Goal: Task Accomplishment & Management: Manage account settings

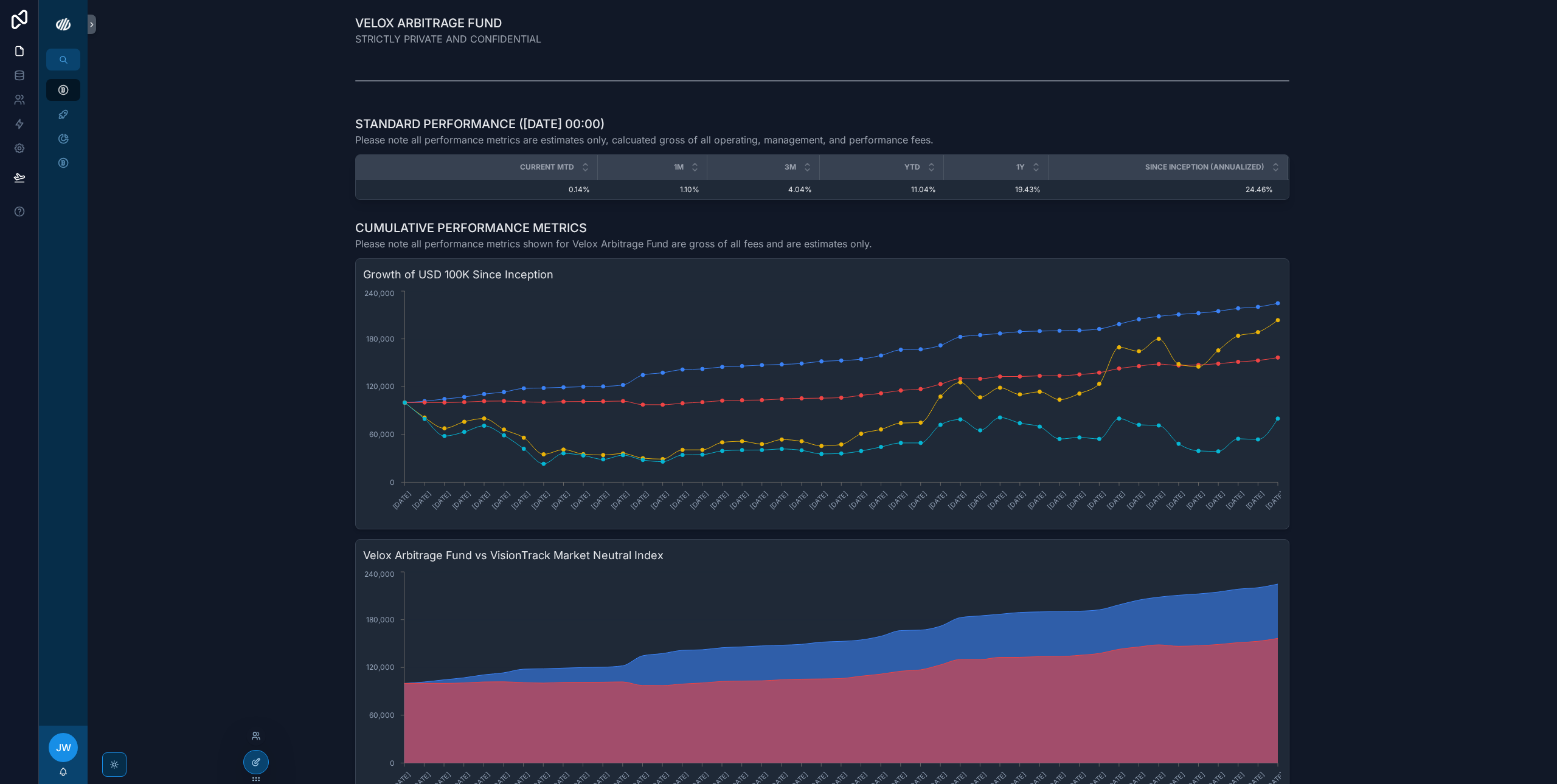
click at [261, 762] on icon at bounding box center [256, 762] width 10 height 10
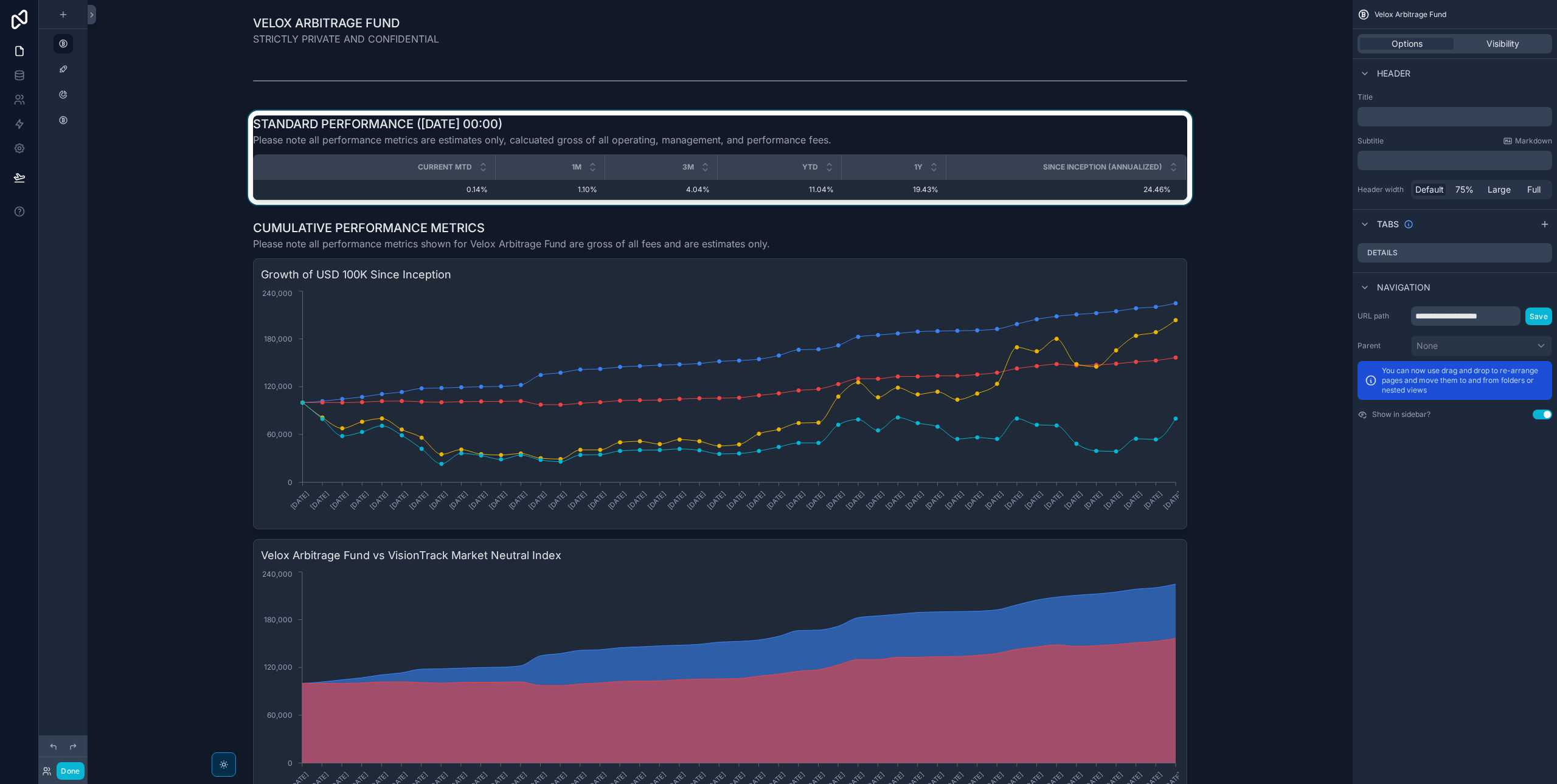
click at [448, 124] on div "scrollable content" at bounding box center [720, 157] width 1246 height 94
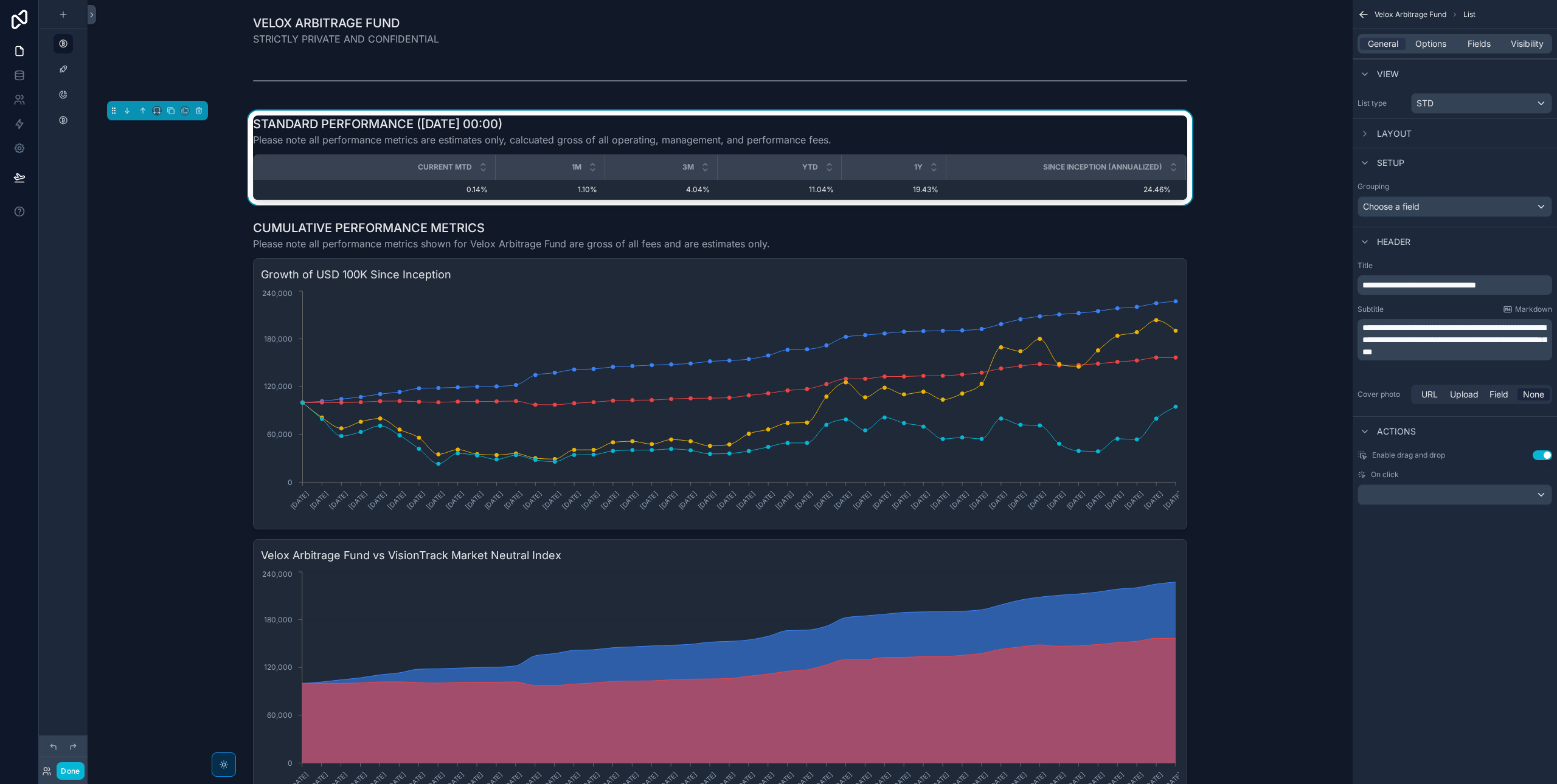
click at [1476, 285] on span "**********" at bounding box center [1419, 285] width 114 height 8
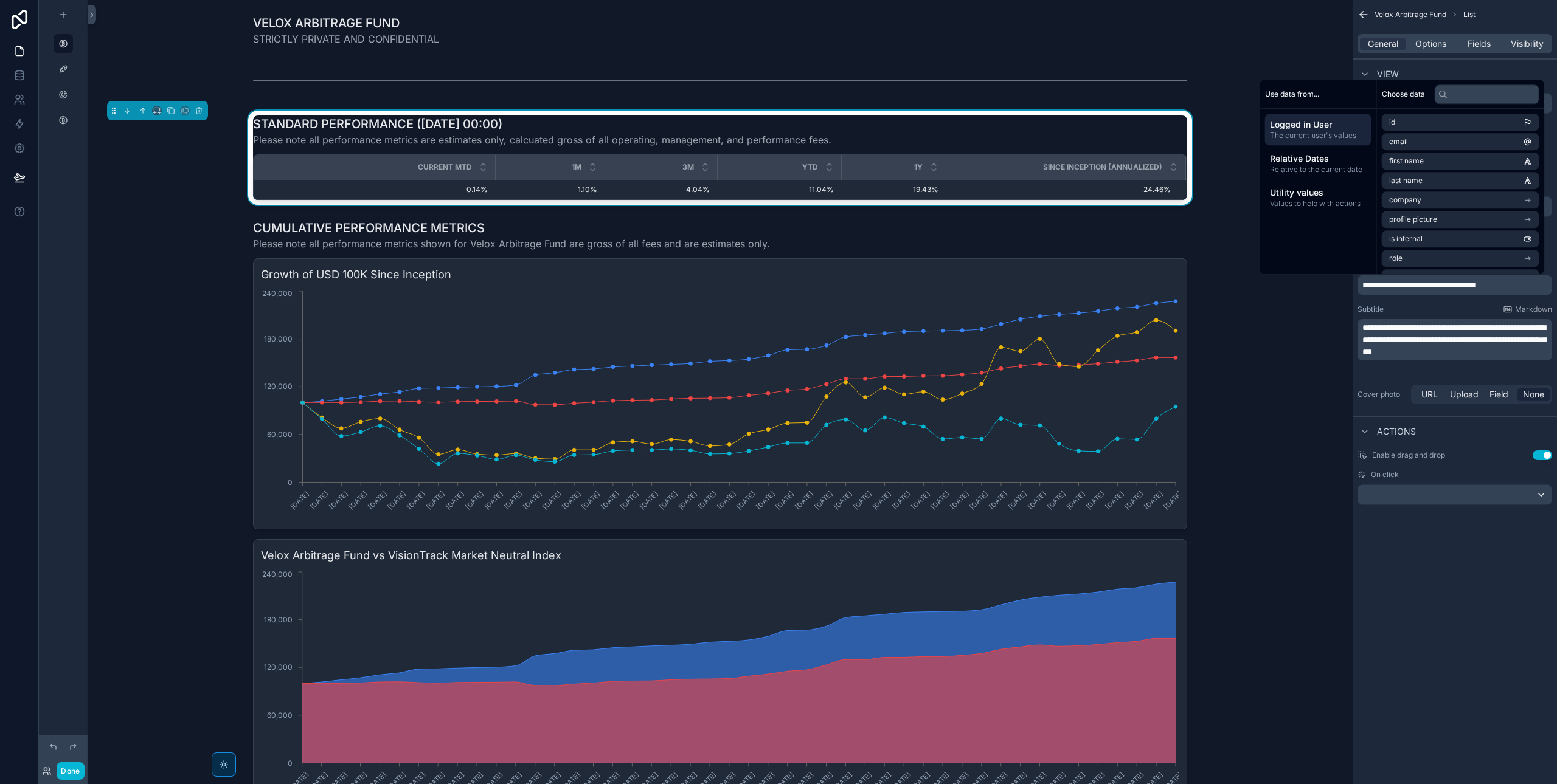
click at [1506, 587] on div "**********" at bounding box center [1455, 392] width 204 height 784
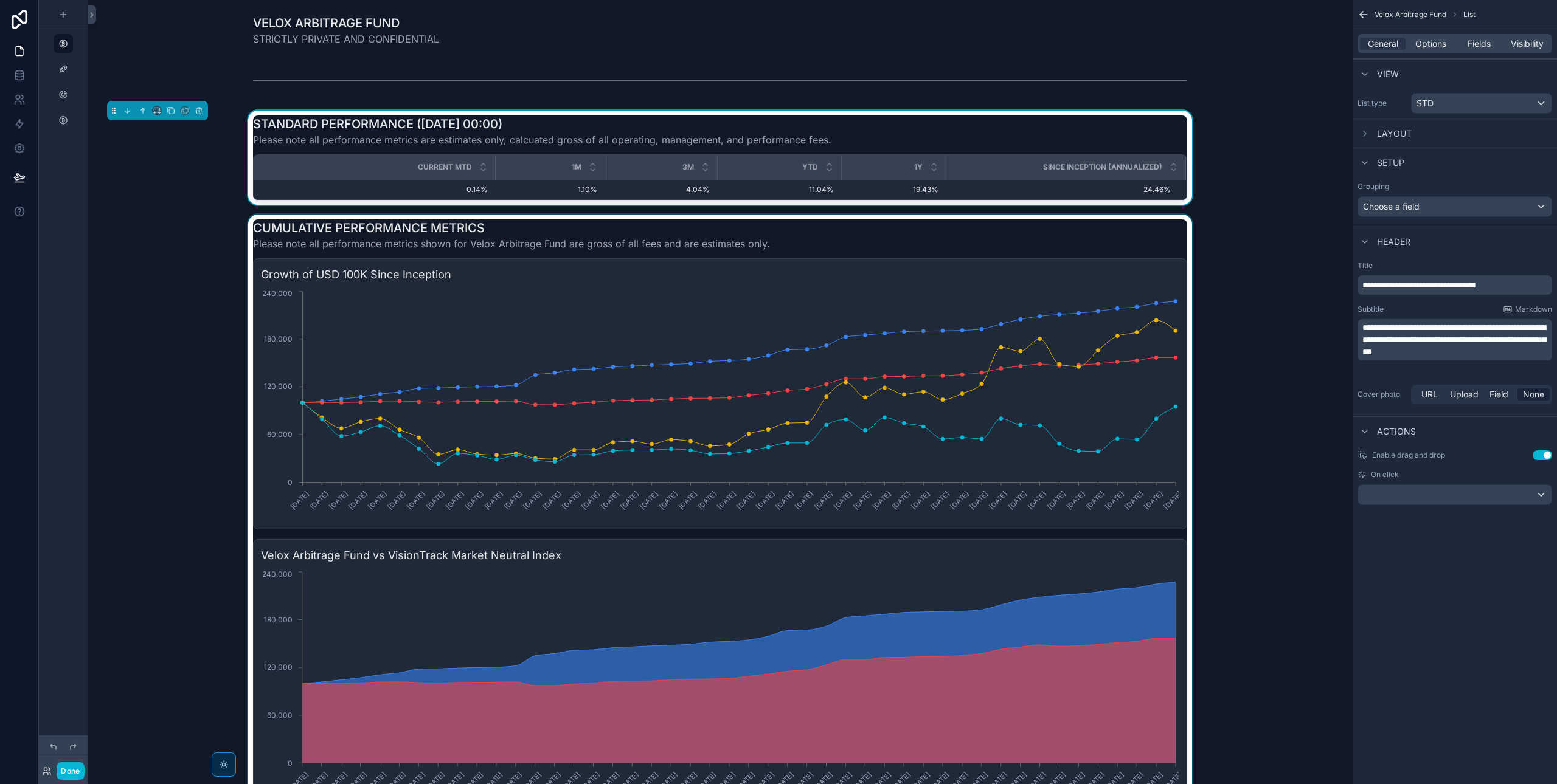
click at [1177, 301] on div "scrollable content" at bounding box center [720, 515] width 1246 height 601
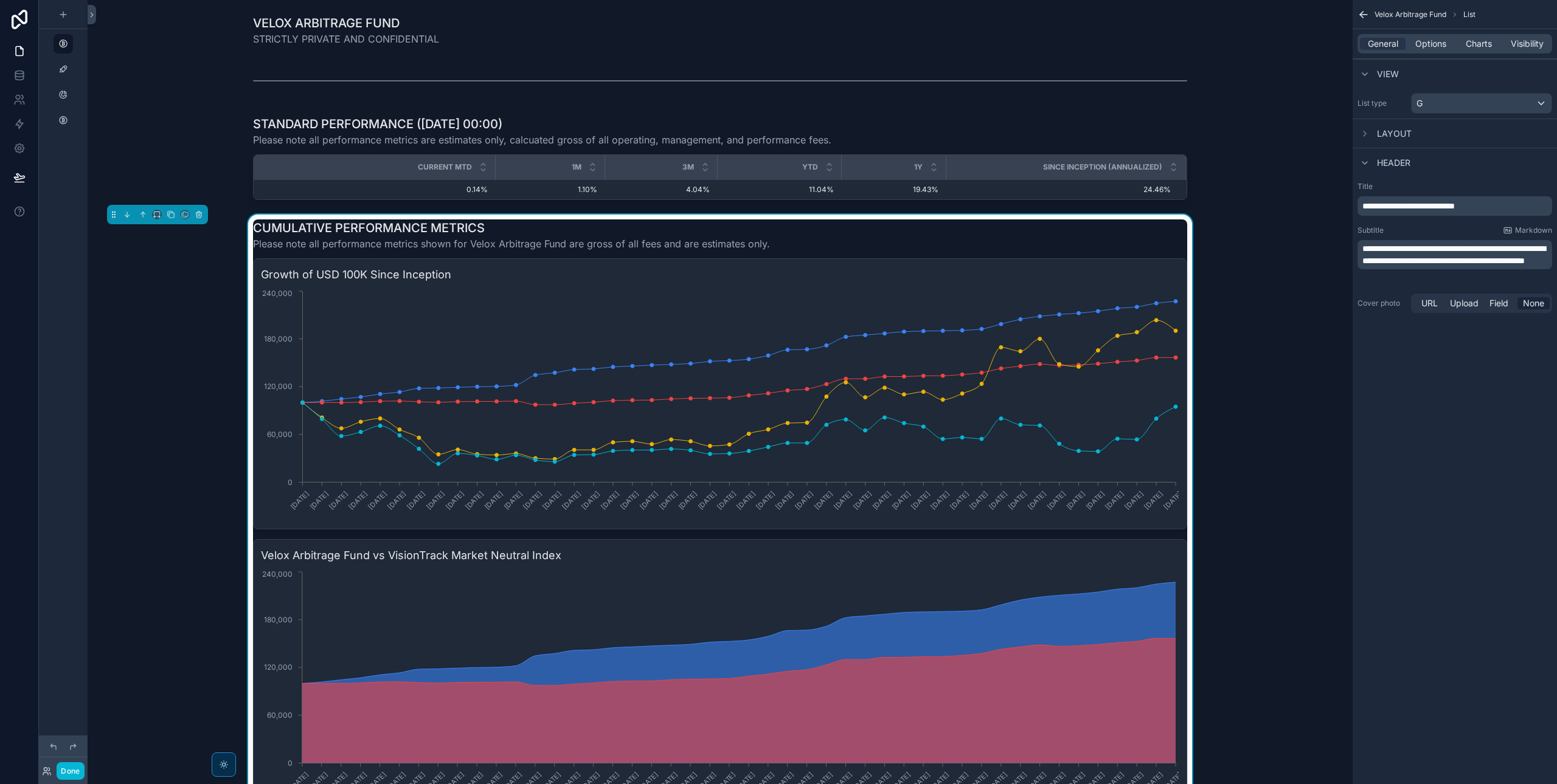
click at [1177, 304] on circle "chart" at bounding box center [1175, 301] width 3 height 3
click at [1221, 311] on div "CUMULATIVE PERFORMANCE METRICS Please note all performance metrics shown for Ve…" at bounding box center [720, 515] width 1246 height 601
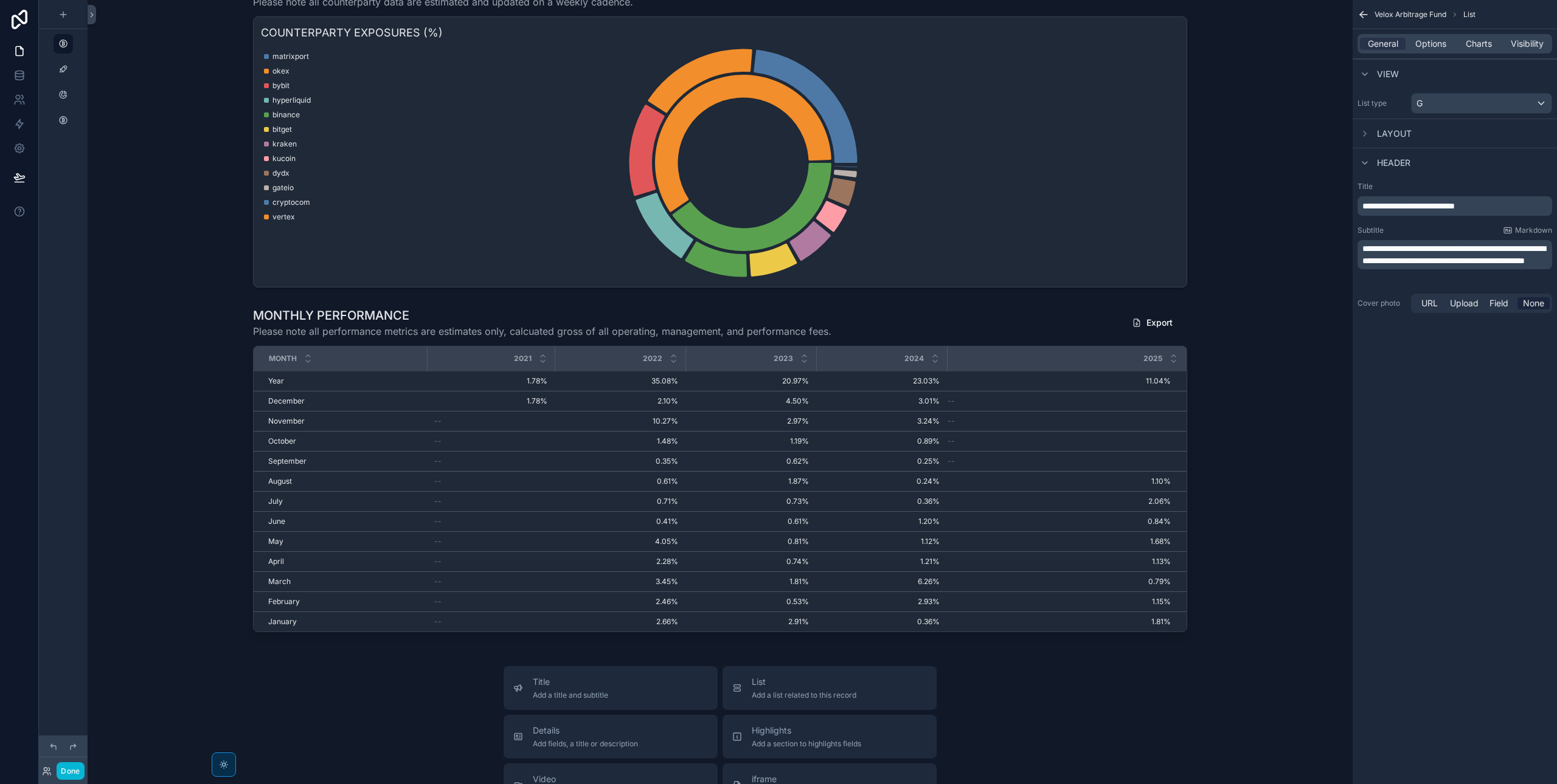
scroll to position [423, 0]
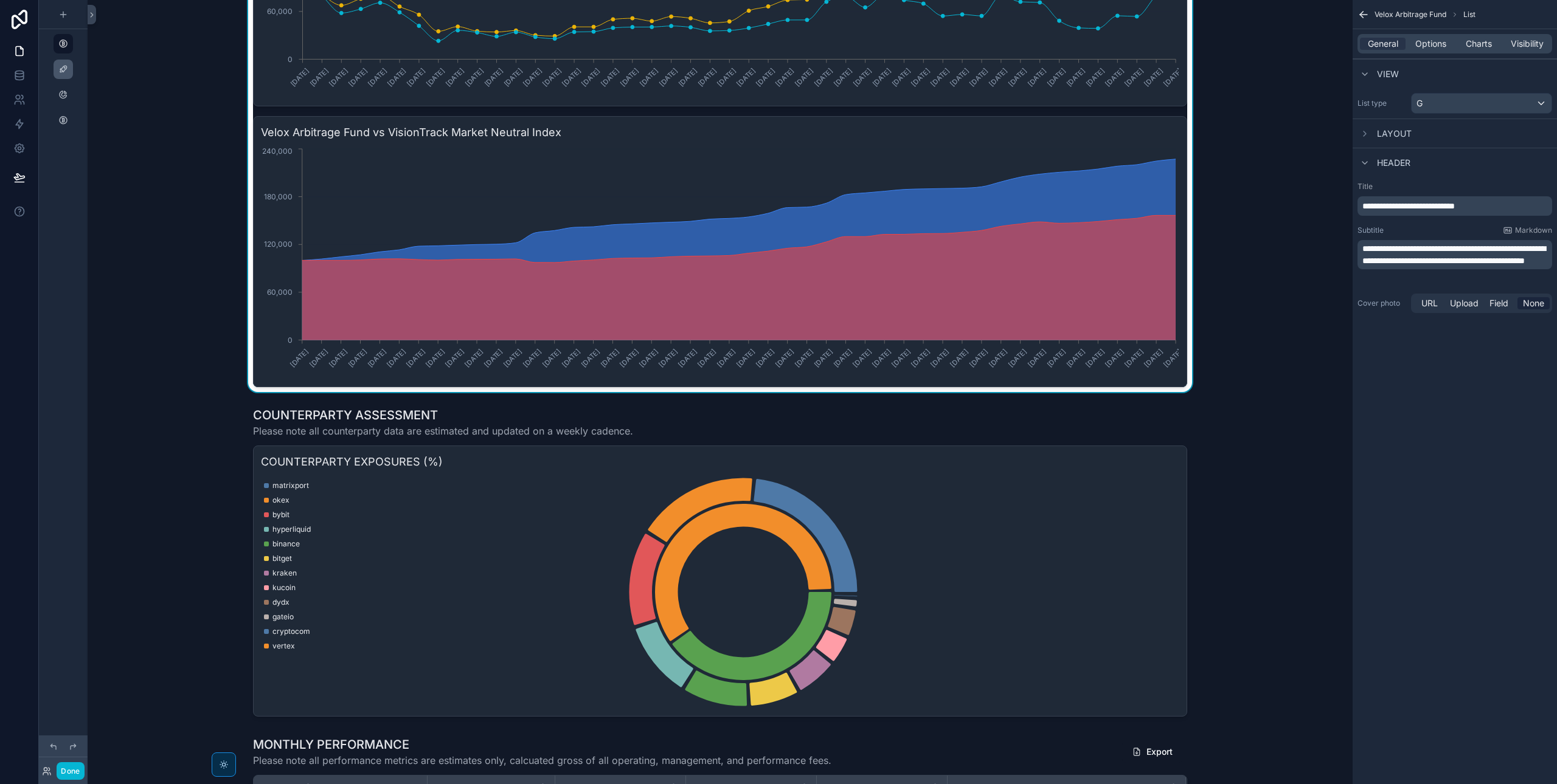
click at [53, 62] on link "scrollable content" at bounding box center [63, 69] width 20 height 20
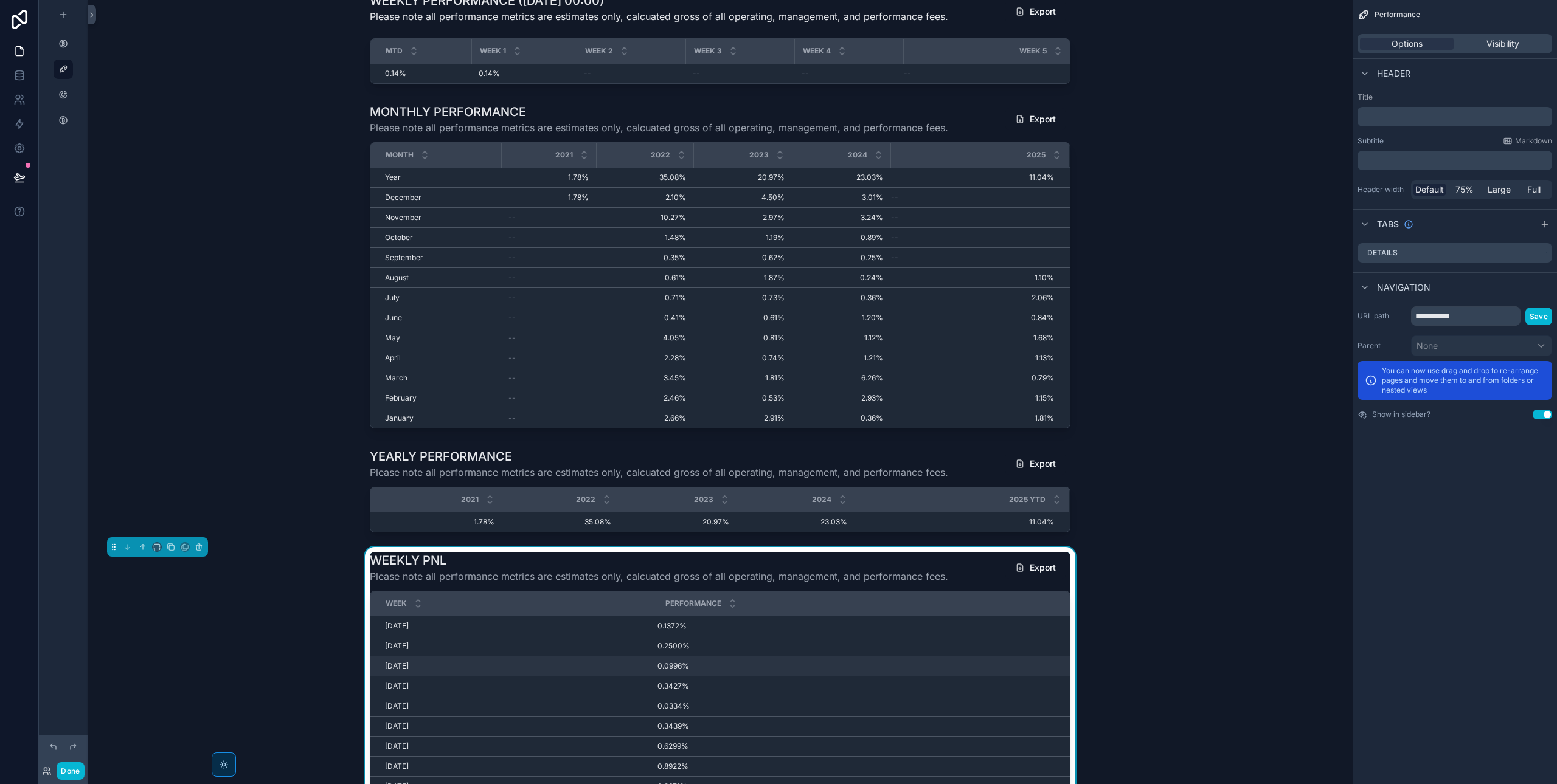
scroll to position [23, 0]
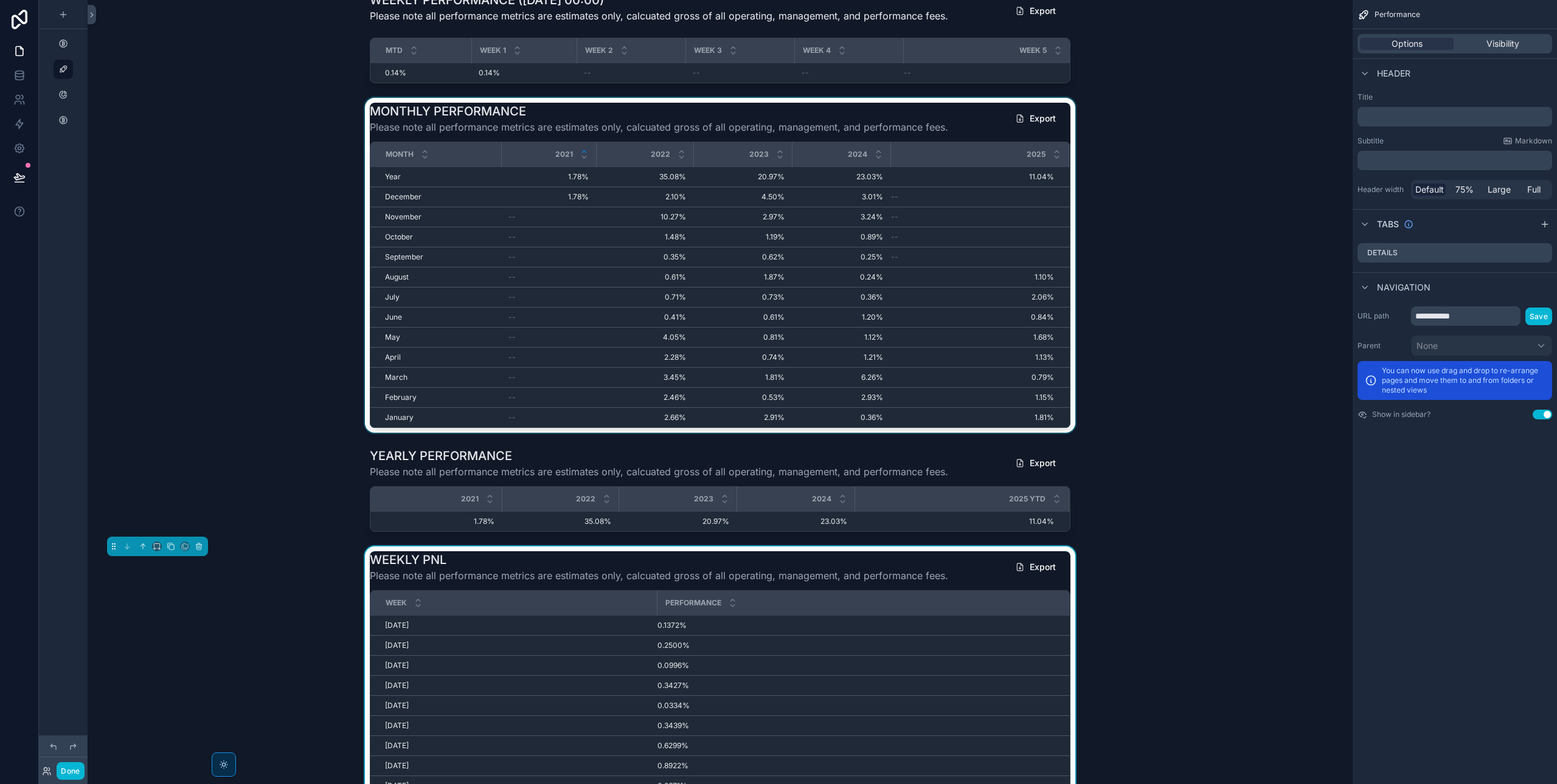
click at [586, 153] on div "scrollable content" at bounding box center [584, 154] width 8 height 13
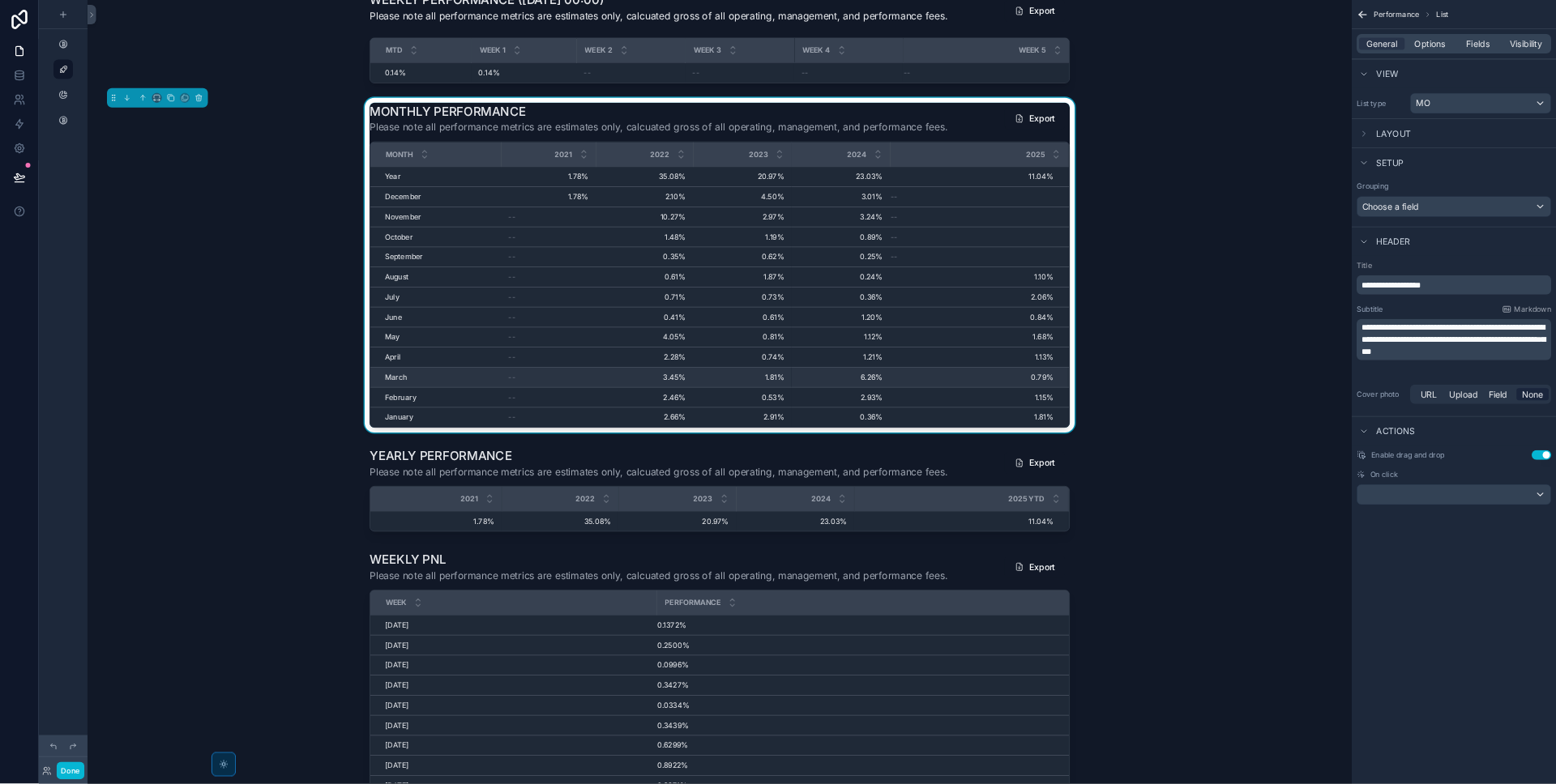
scroll to position [0, 0]
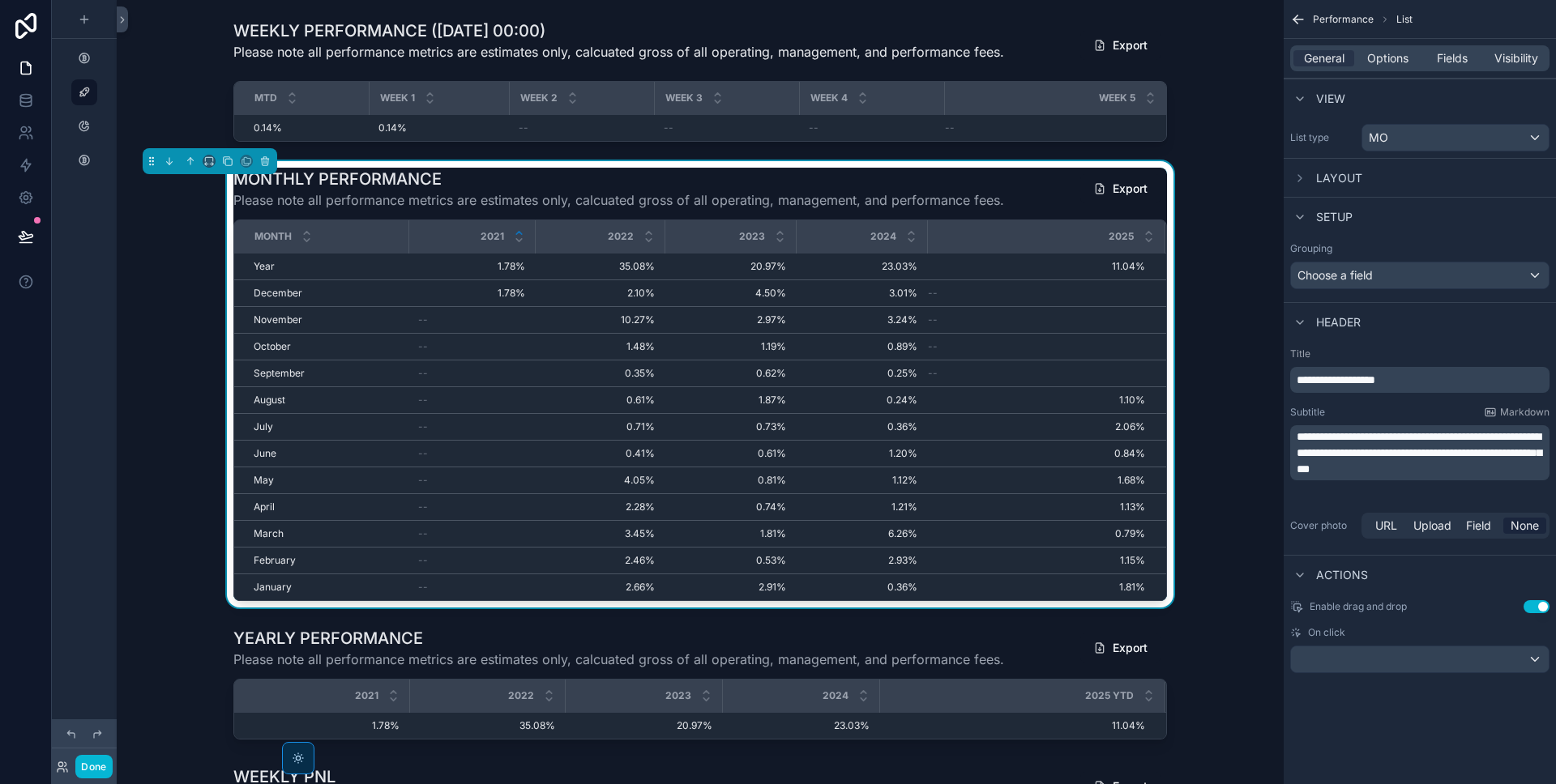
click at [516, 232] on icon "scrollable content" at bounding box center [518, 232] width 10 height 10
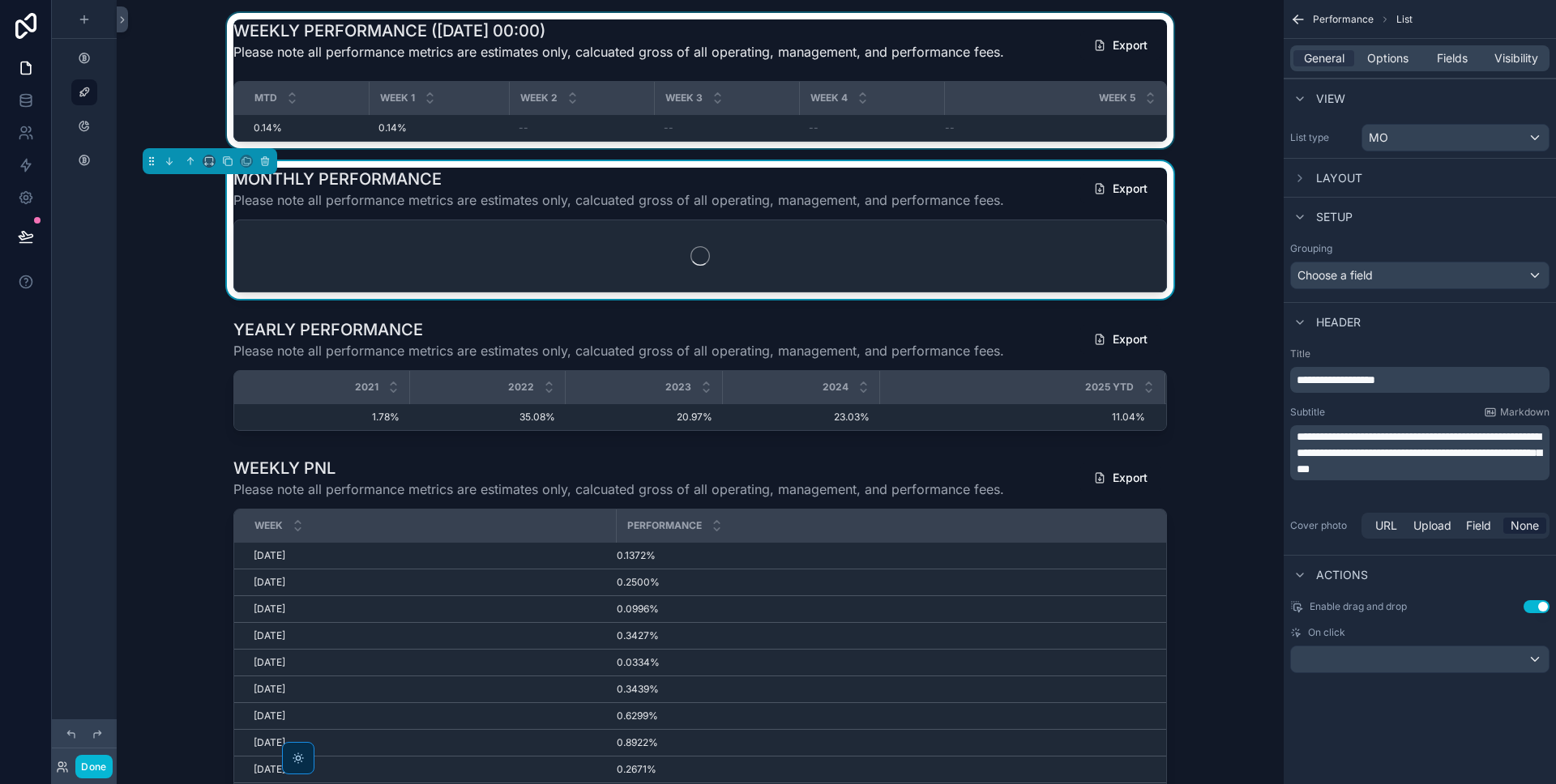
click at [507, 39] on div "scrollable content" at bounding box center [700, 80] width 1141 height 135
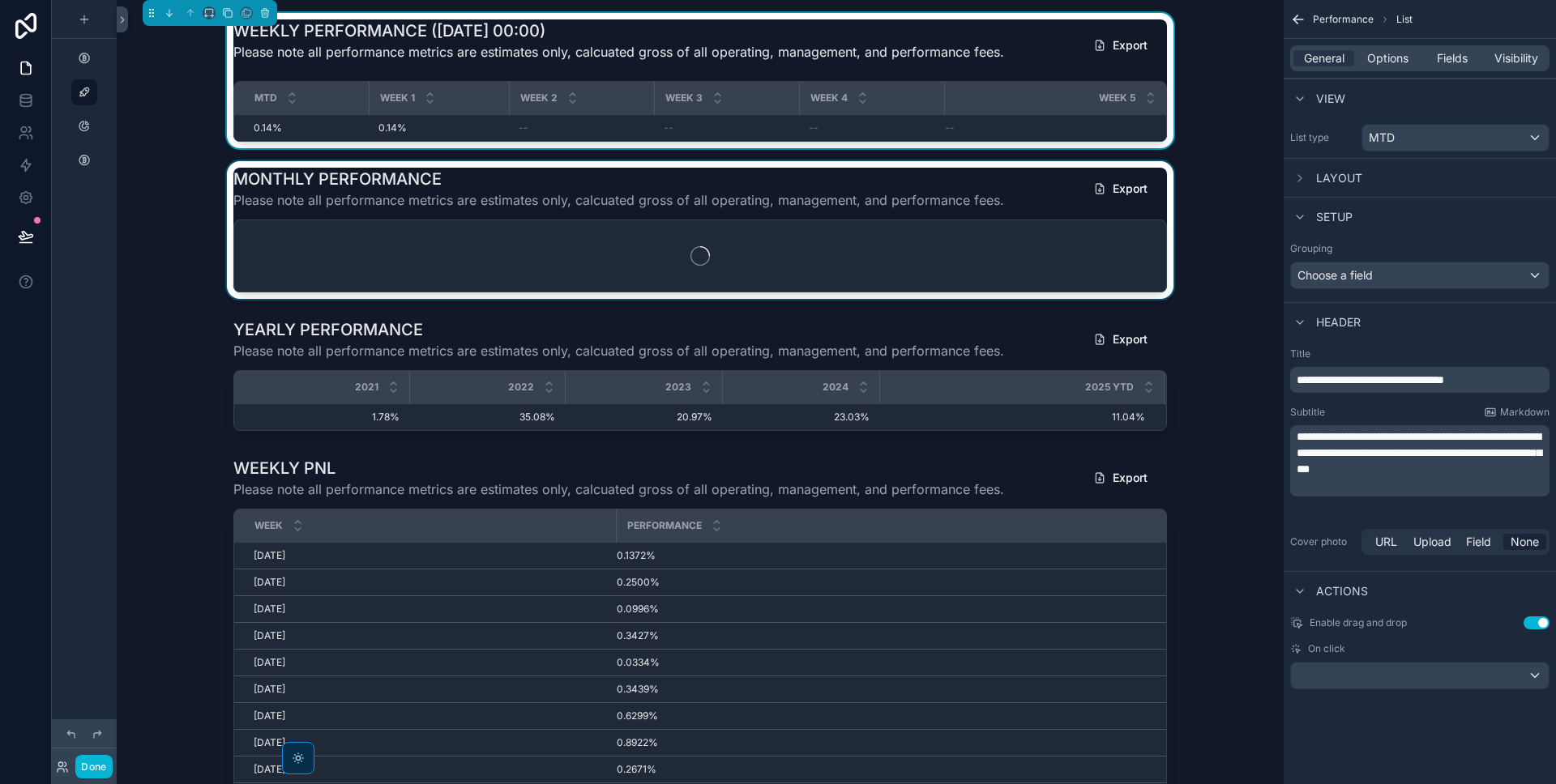
click at [507, 39] on h1 "WEEKLY PERFORMANCE ([DATE] 00:00)" at bounding box center [618, 31] width 770 height 22
click at [1444, 374] on span "**********" at bounding box center [1370, 379] width 147 height 11
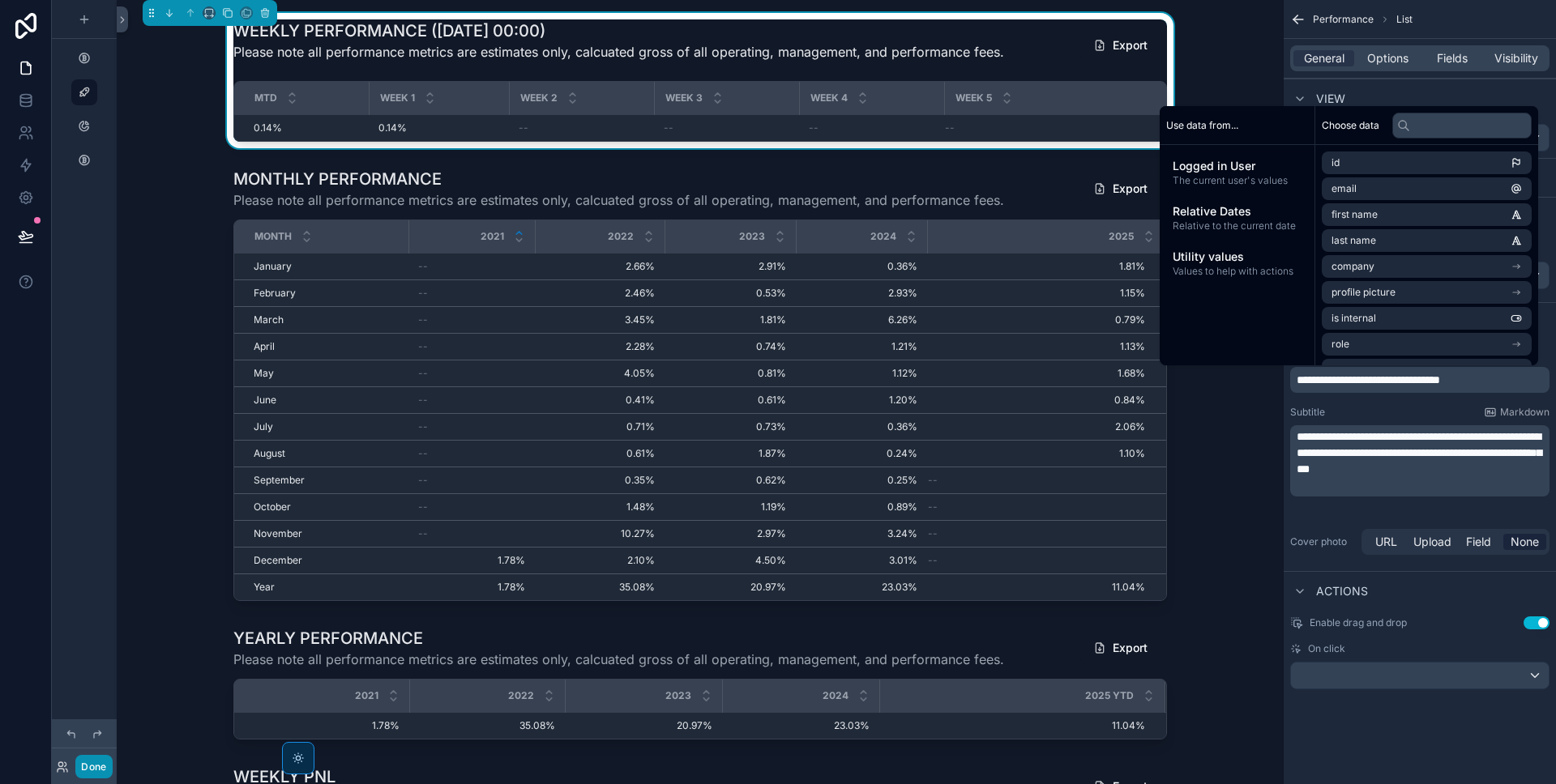
click at [108, 773] on button "Done" at bounding box center [93, 766] width 36 height 23
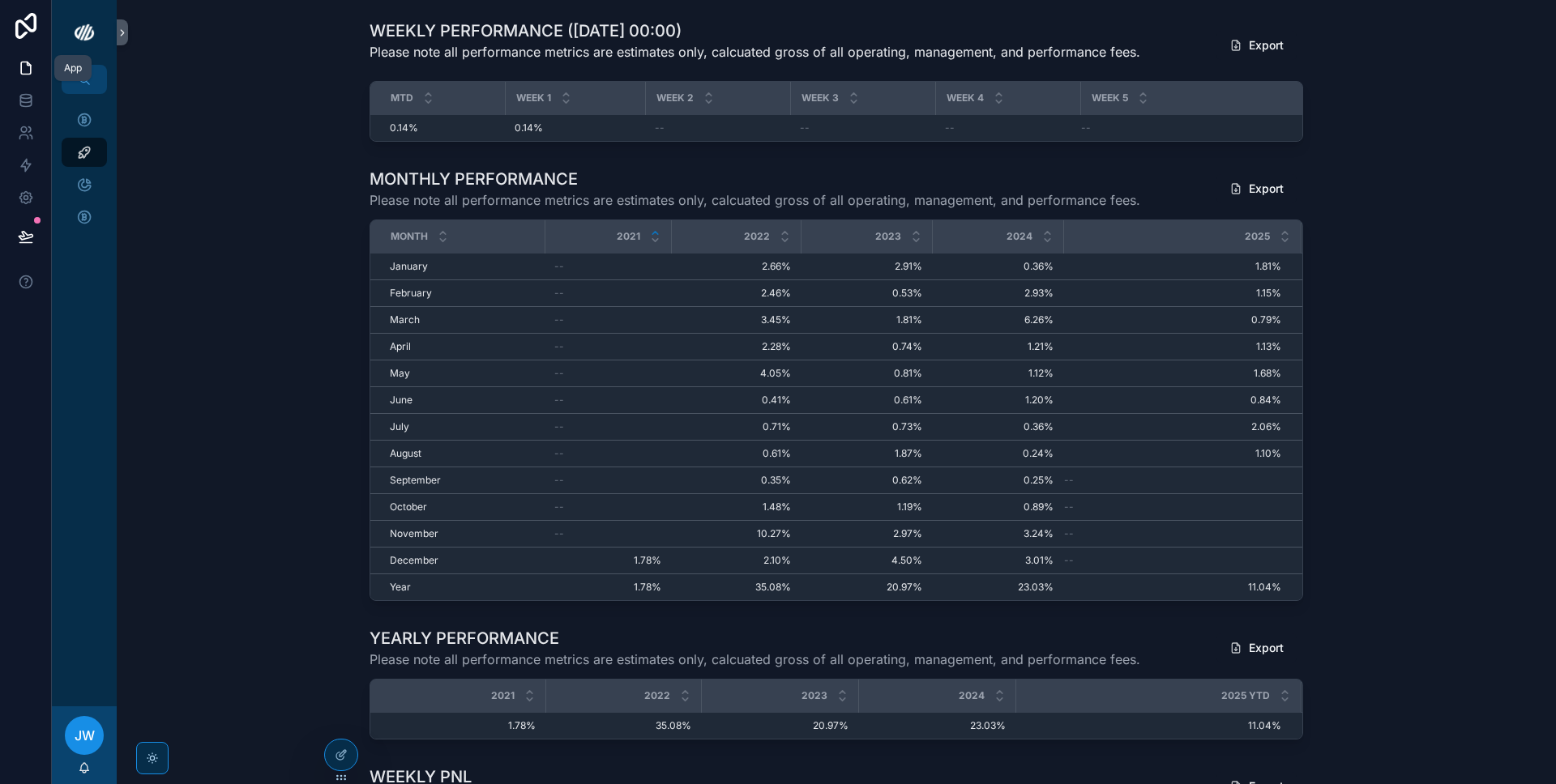
click at [23, 67] on icon at bounding box center [25, 67] width 16 height 16
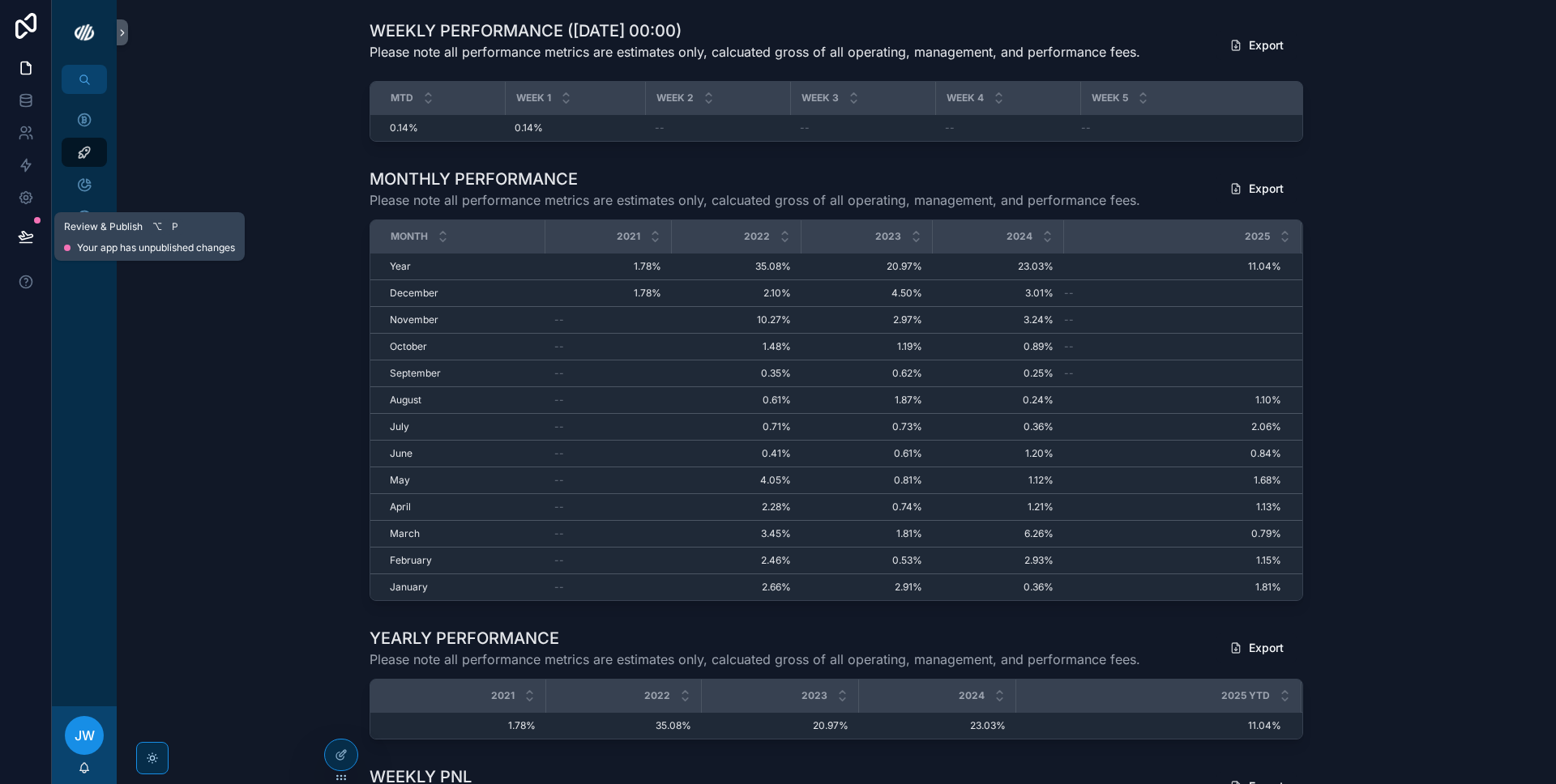
click at [20, 231] on icon at bounding box center [25, 236] width 16 height 16
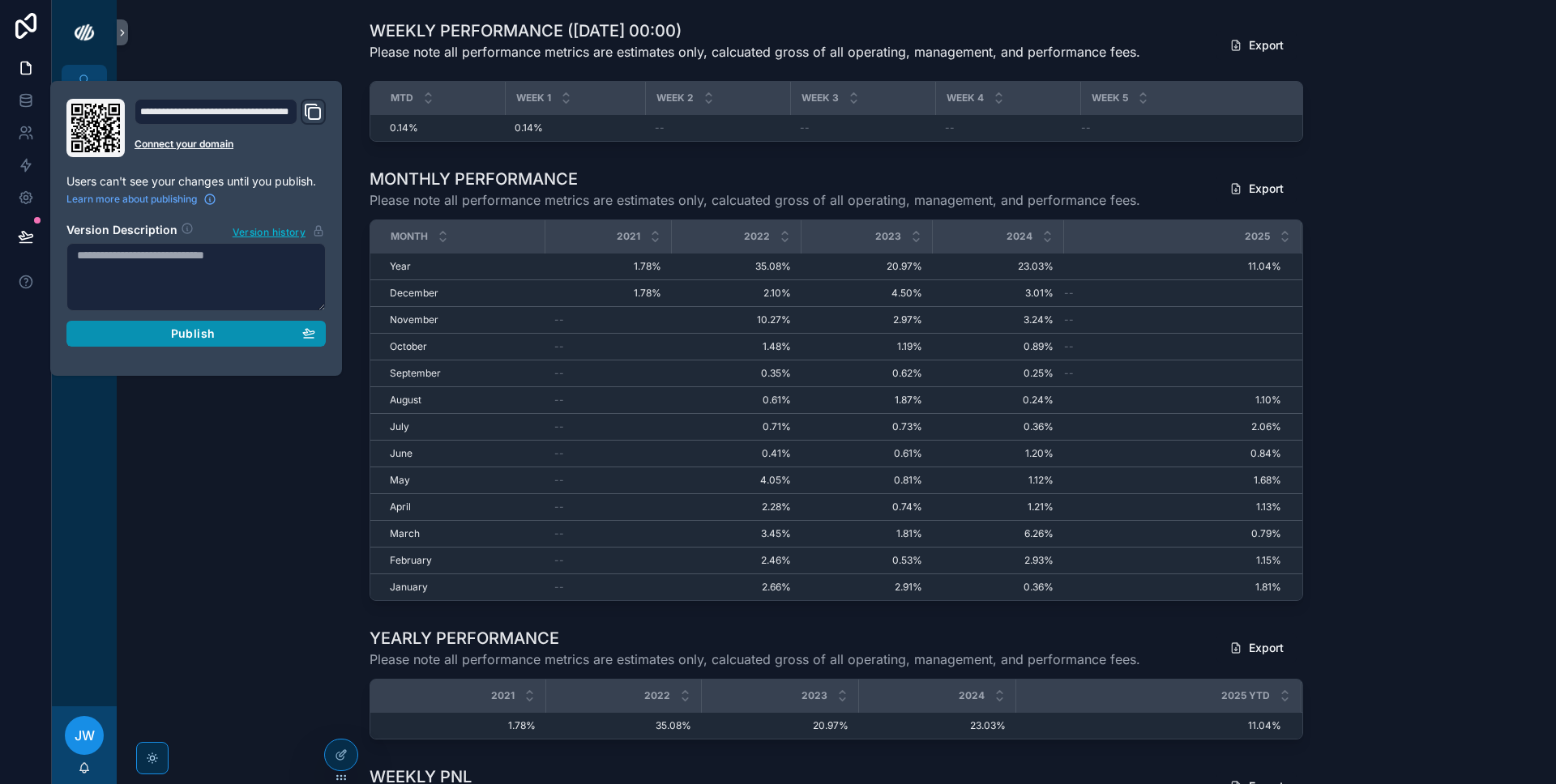
click at [164, 324] on button "Publish" at bounding box center [196, 334] width 259 height 26
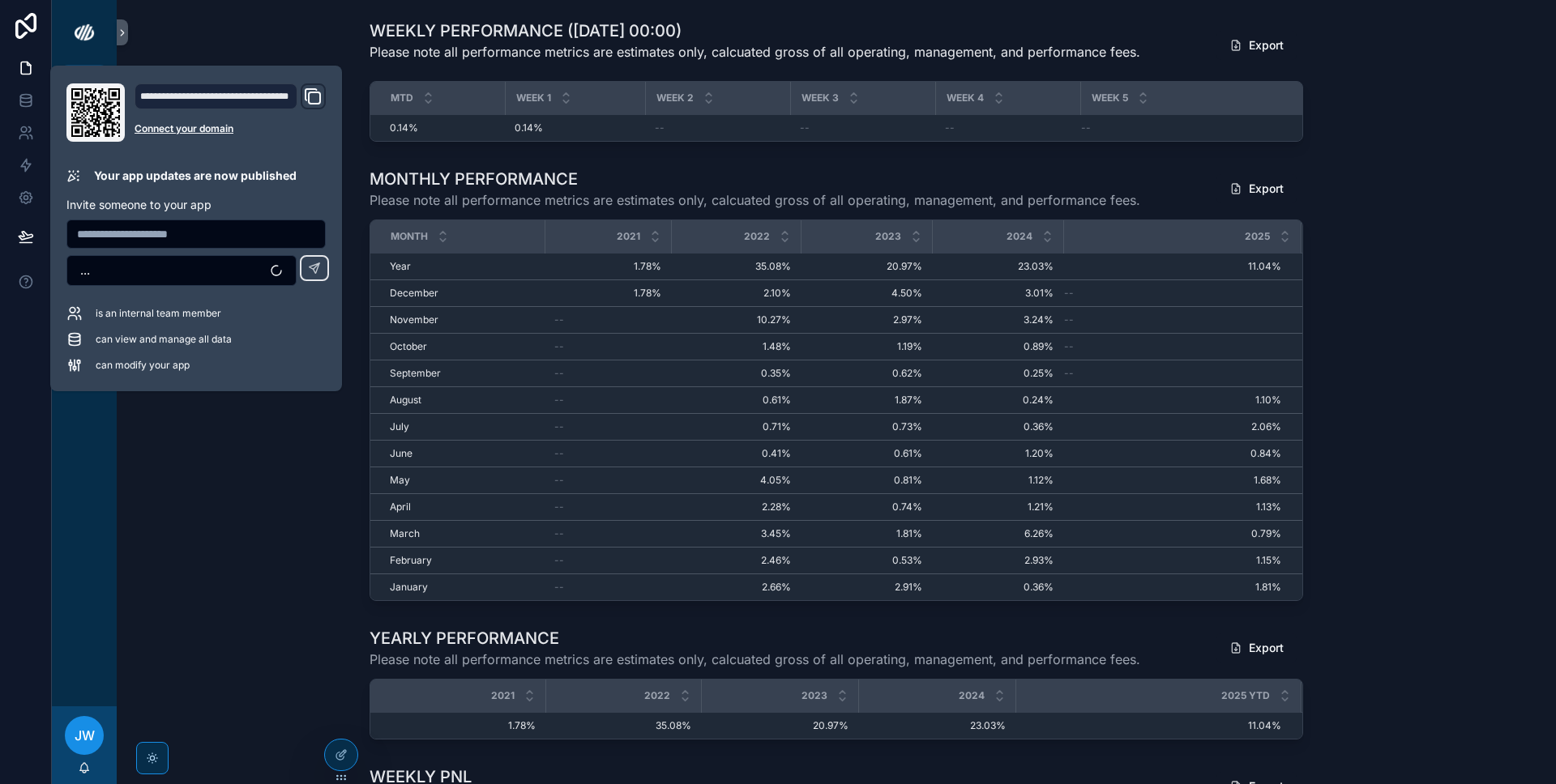
click at [197, 405] on div "MONTHLY PERFORMANCE Please note all performance metrics are estimates only, cal…" at bounding box center [836, 384] width 1413 height 447
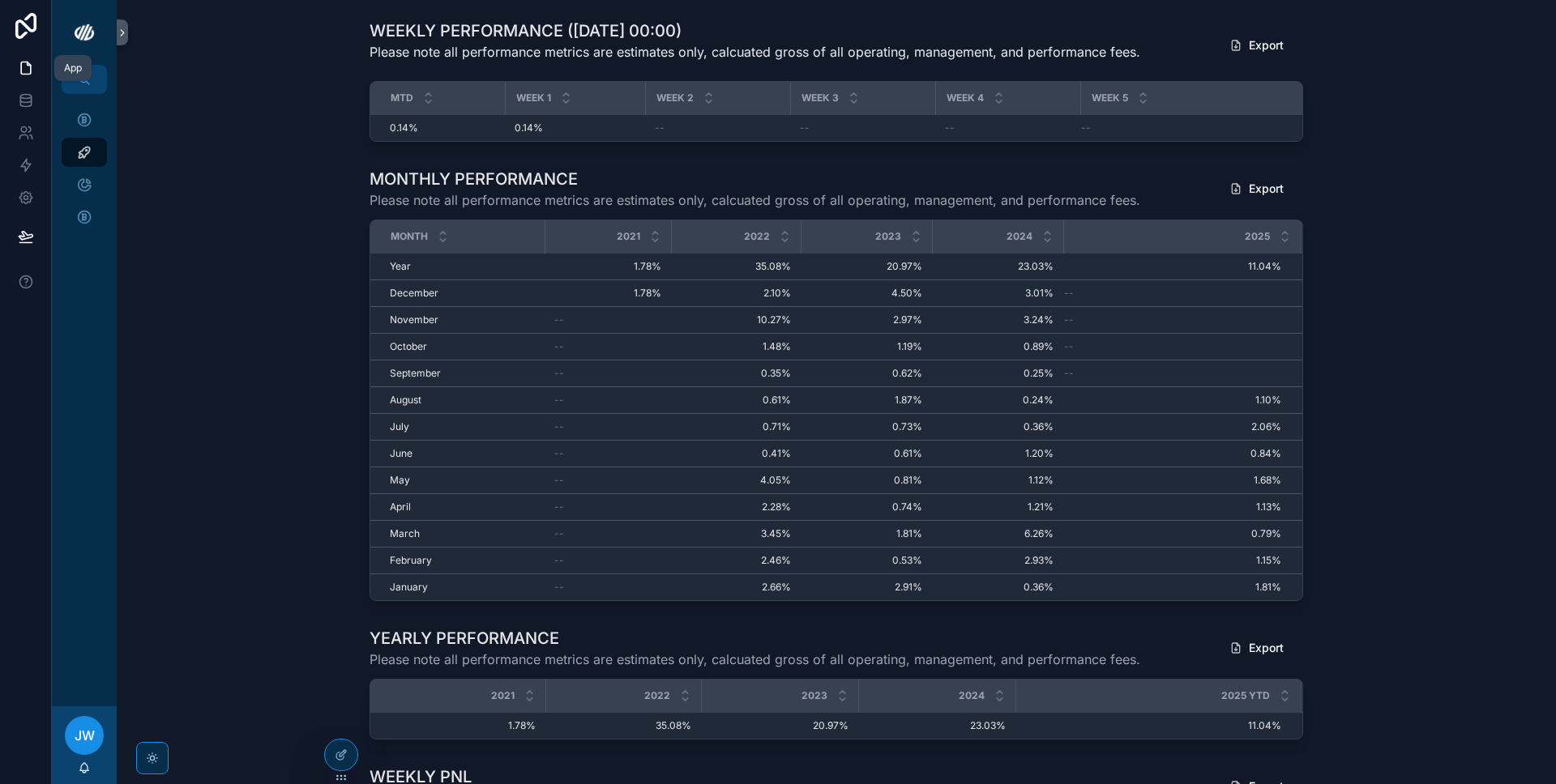
click at [32, 60] on icon at bounding box center [25, 67] width 16 height 16
click at [90, 121] on icon "scrollable content" at bounding box center [84, 119] width 16 height 16
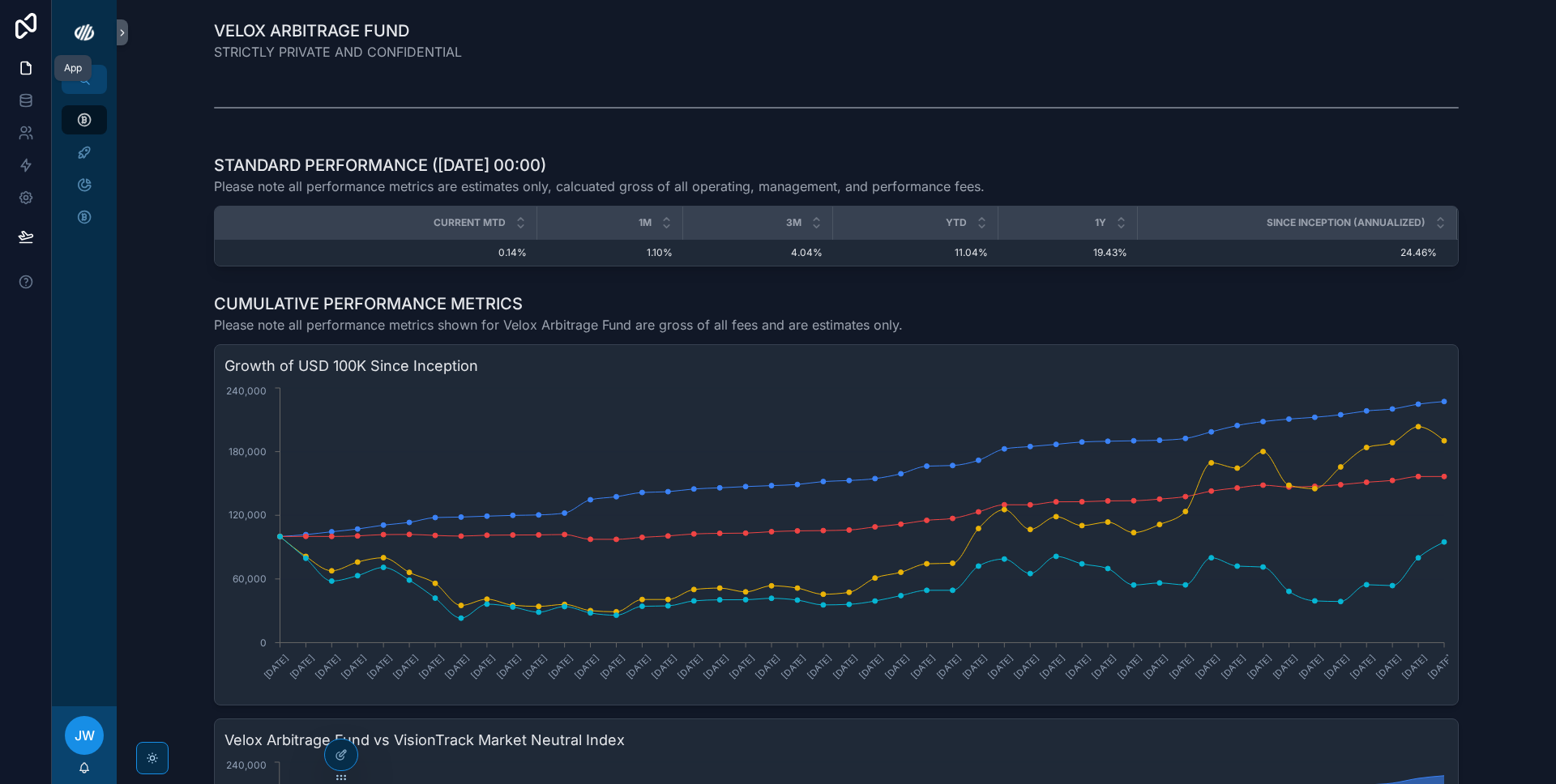
click at [34, 70] on icon at bounding box center [25, 67] width 16 height 16
click at [87, 120] on icon "scrollable content" at bounding box center [84, 119] width 16 height 16
click at [83, 148] on icon "scrollable content" at bounding box center [84, 152] width 16 height 16
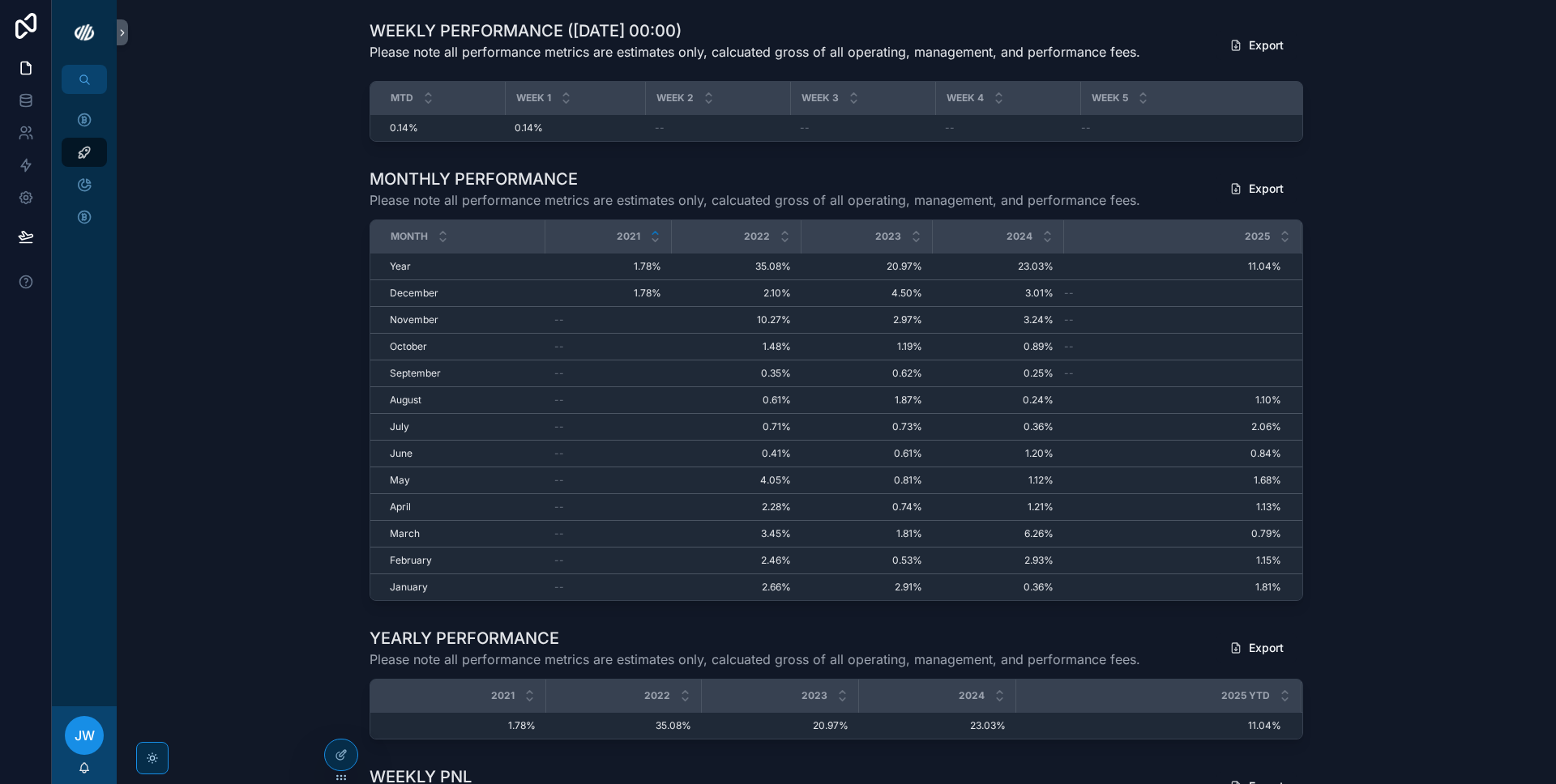
click at [656, 230] on icon "scrollable content" at bounding box center [654, 232] width 10 height 10
